Goal: Task Accomplishment & Management: Manage account settings

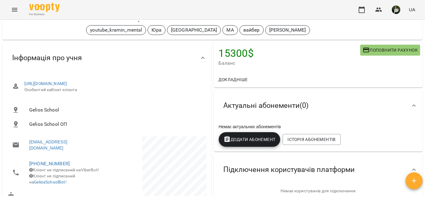
scroll to position [51, 0]
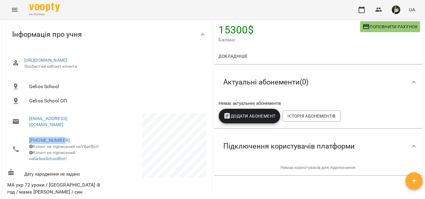
drag, startPoint x: 65, startPoint y: 140, endPoint x: 26, endPoint y: 140, distance: 38.4
click at [26, 141] on li "[PHONE_NUMBER] Клієнт не підписаний на ViberBot! Клієнт не підписаний на Gelios…" at bounding box center [56, 150] width 98 height 34
copy link "[PHONE_NUMBER]"
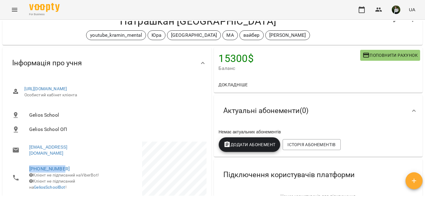
scroll to position [0, 0]
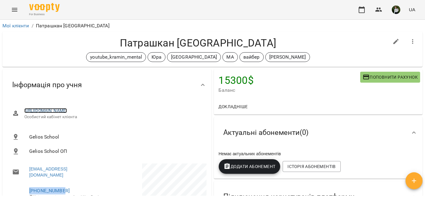
click at [53, 112] on link "[URL][DOMAIN_NAME]" at bounding box center [45, 110] width 43 height 5
click at [289, 23] on ol "Мої клієнти / Патрашкан [PERSON_NAME]" at bounding box center [212, 25] width 420 height 7
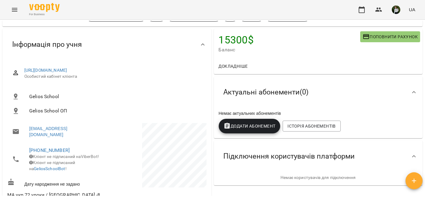
scroll to position [51, 0]
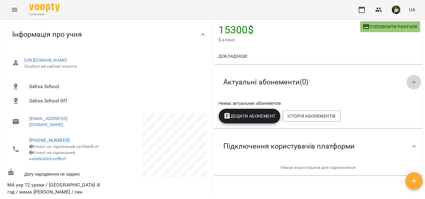
click at [412, 82] on icon at bounding box center [414, 82] width 4 height 2
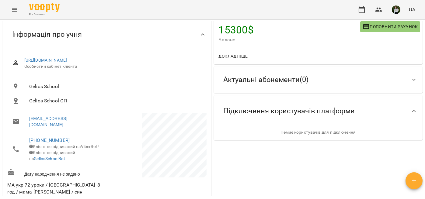
click at [411, 82] on icon at bounding box center [414, 79] width 7 height 7
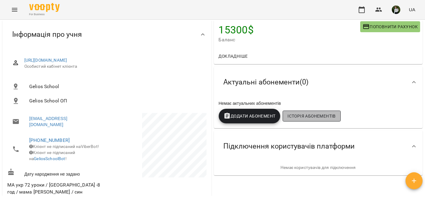
click at [315, 119] on span "Історія абонементів" at bounding box center [312, 116] width 48 height 7
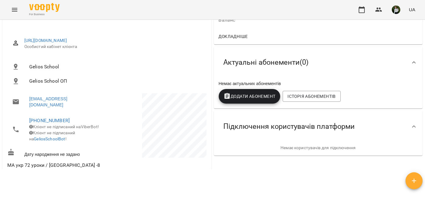
scroll to position [0, 0]
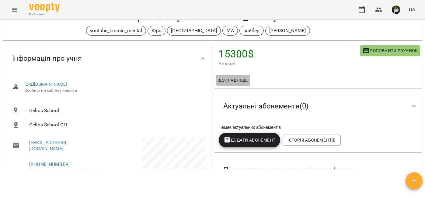
click at [238, 77] on span "Докладніше" at bounding box center [233, 80] width 29 height 7
